Goal: Task Accomplishment & Management: Use online tool/utility

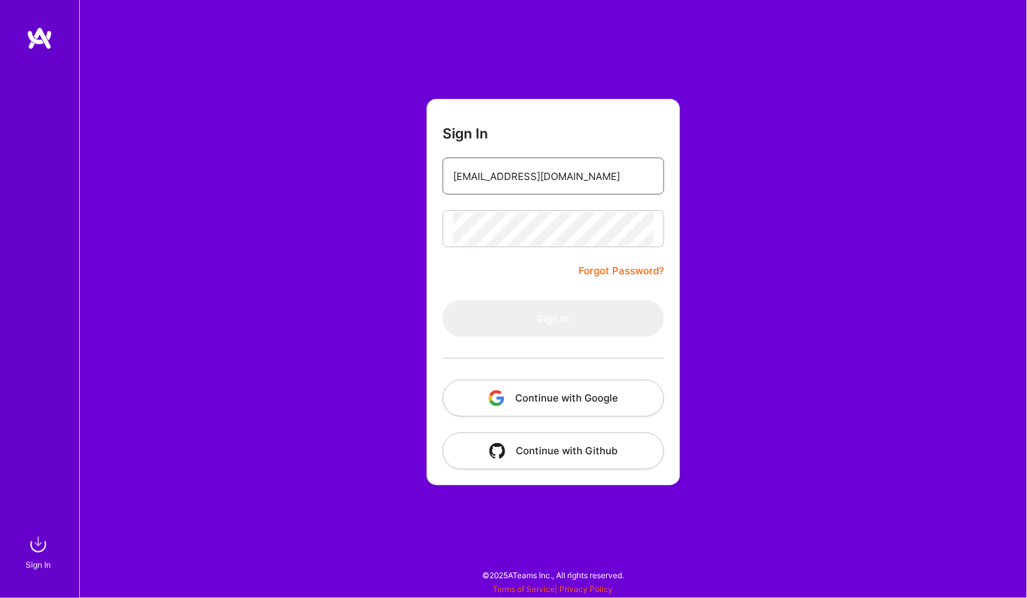
type input "[EMAIL_ADDRESS][DOMAIN_NAME]"
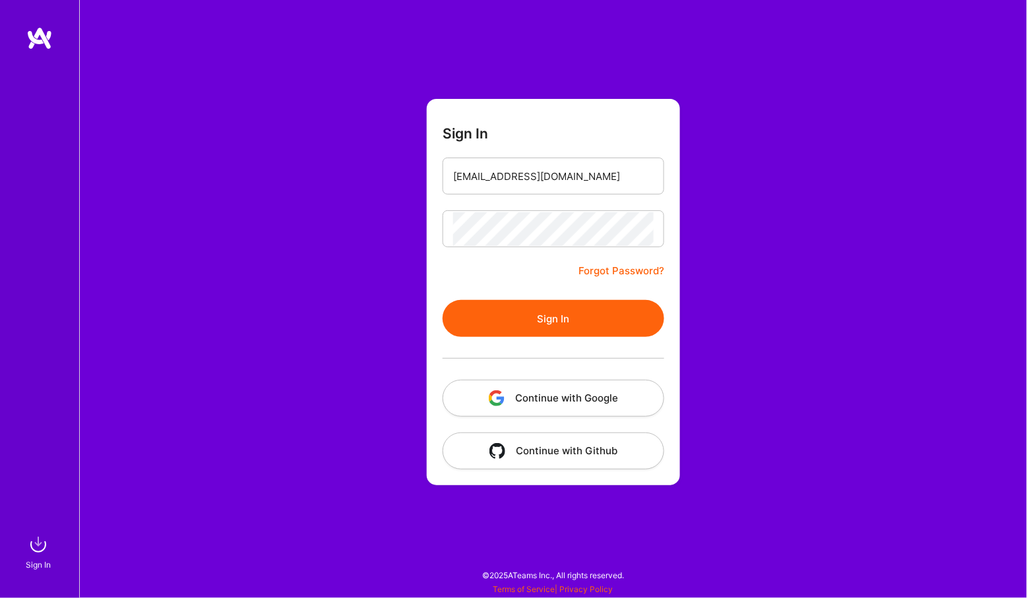
click at [546, 328] on button "Sign In" at bounding box center [554, 318] width 222 height 37
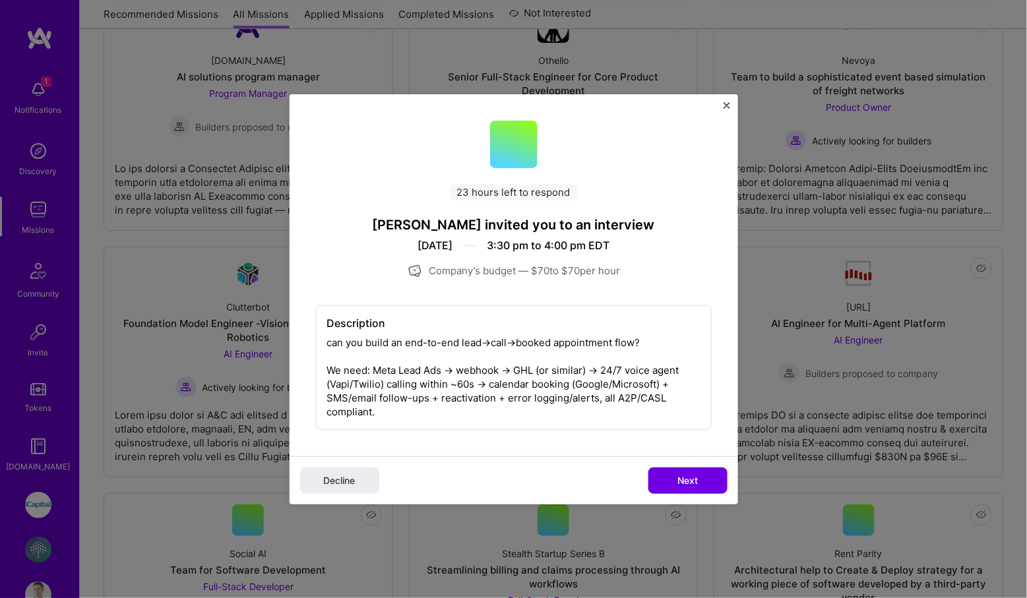
scroll to position [1635, 0]
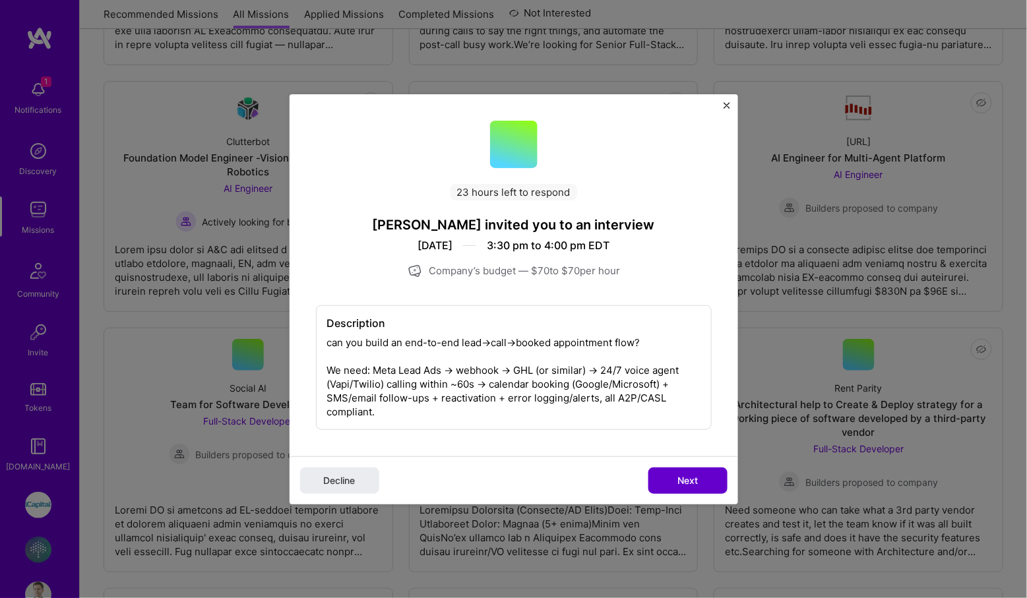
click at [697, 487] on button "Next" at bounding box center [687, 481] width 79 height 26
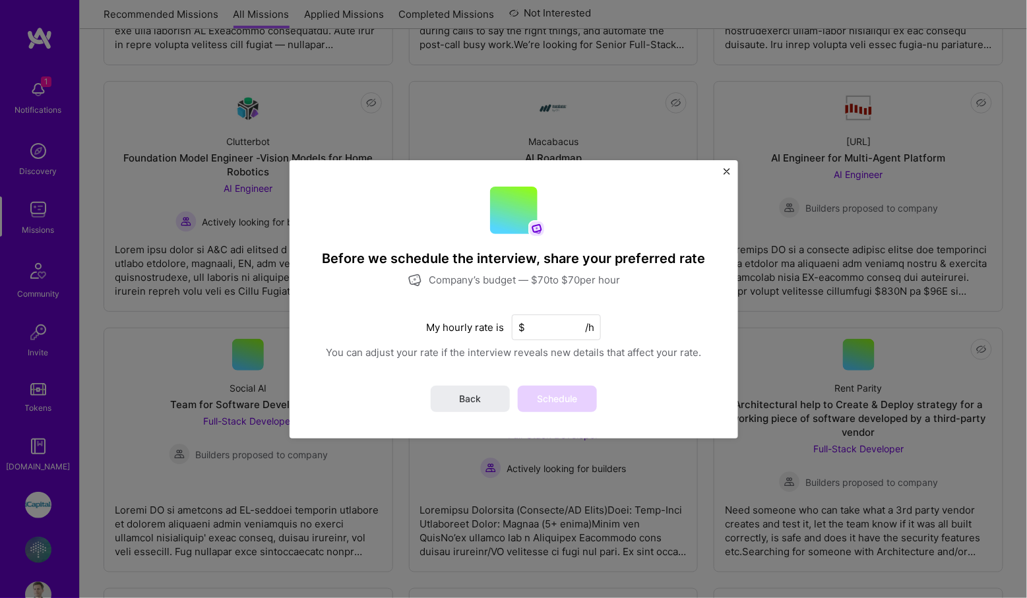
click at [544, 321] on input at bounding box center [556, 328] width 89 height 26
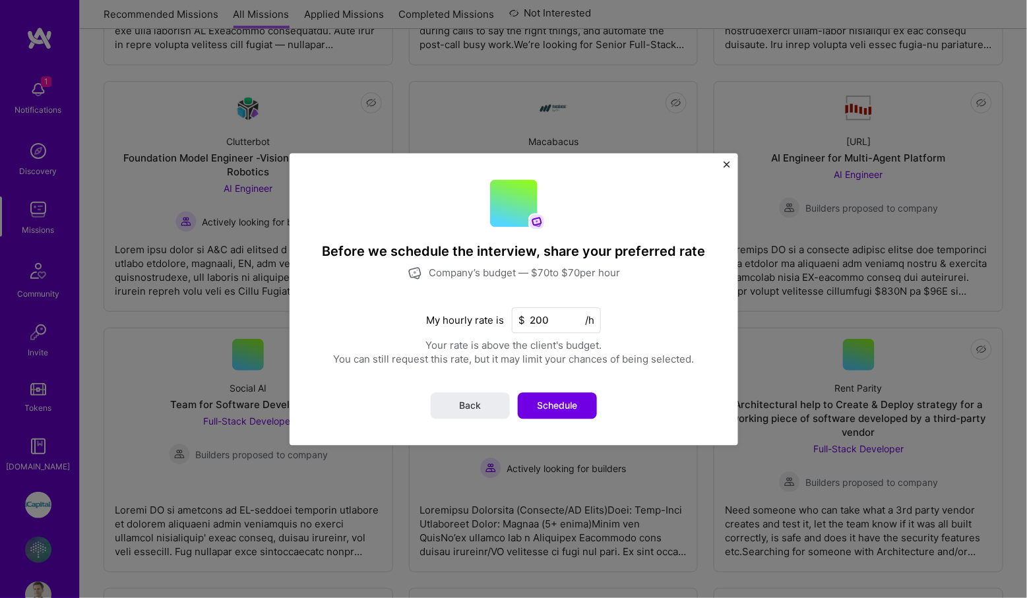
type input "200"
click at [549, 404] on span "Schedule" at bounding box center [557, 405] width 40 height 13
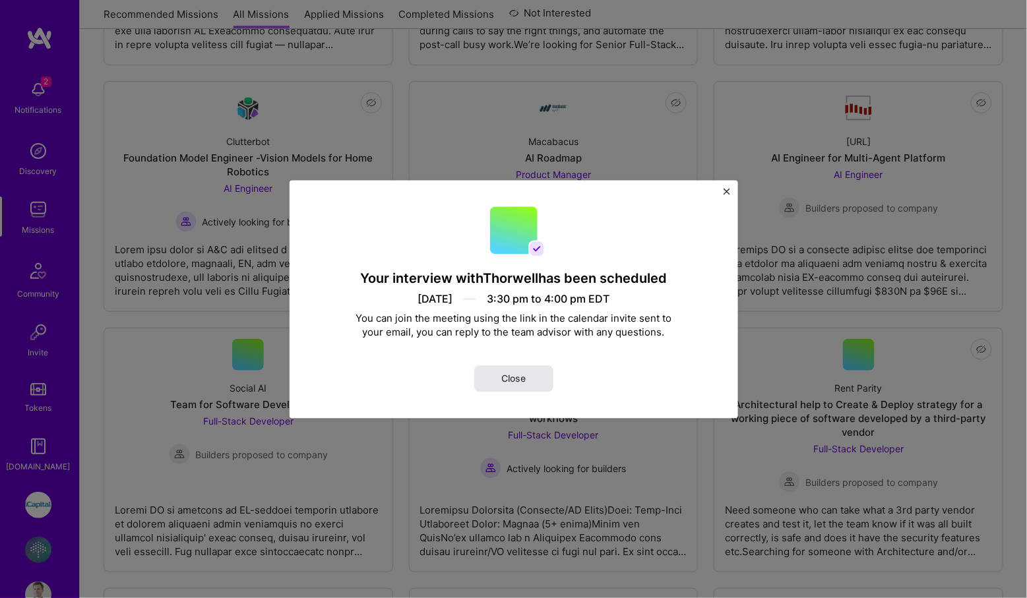
click at [531, 380] on button "Close" at bounding box center [513, 378] width 79 height 26
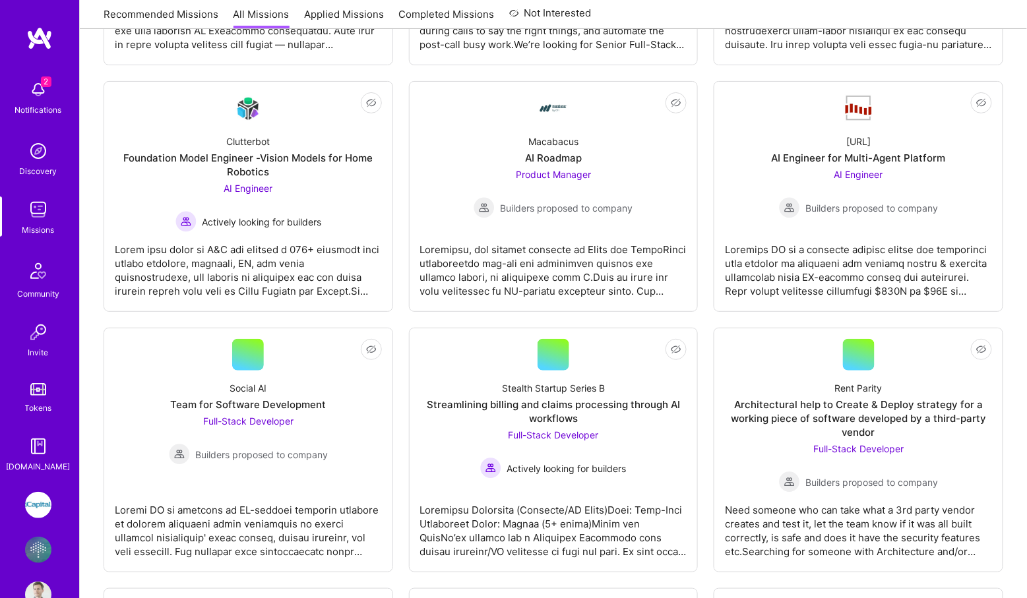
click at [29, 96] on img at bounding box center [38, 90] width 26 height 26
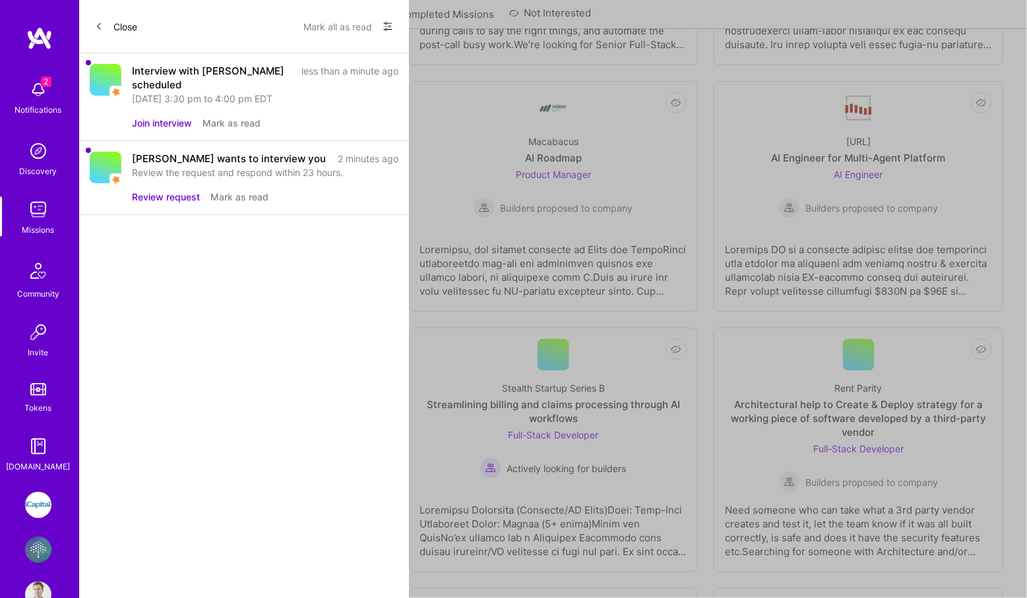
click at [223, 125] on button "Mark as read" at bounding box center [232, 123] width 58 height 14
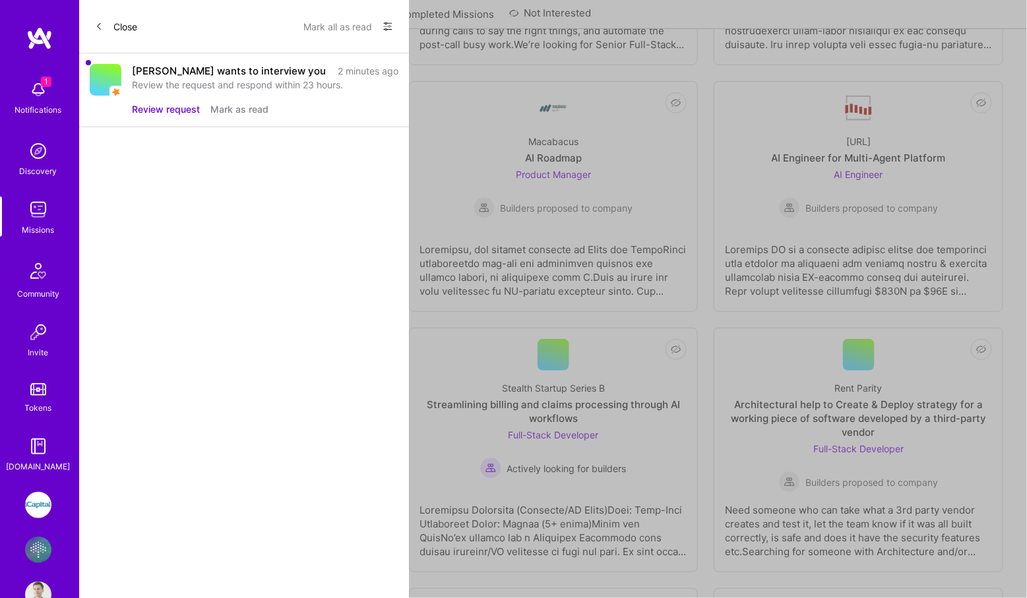
click at [227, 110] on button "Mark as read" at bounding box center [239, 109] width 58 height 14
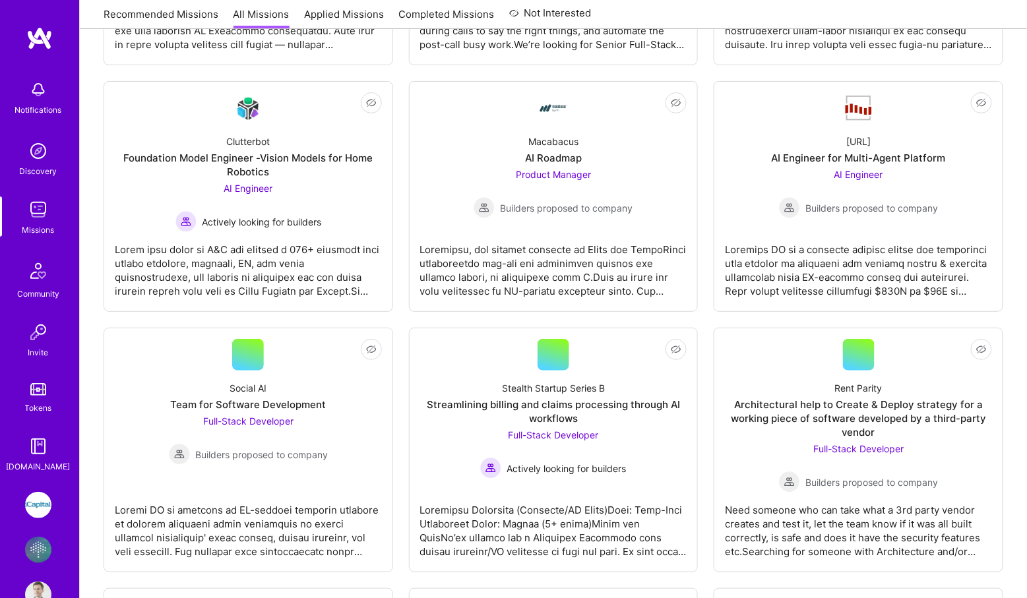
click at [40, 36] on img at bounding box center [39, 38] width 26 height 24
